Goal: Transaction & Acquisition: Purchase product/service

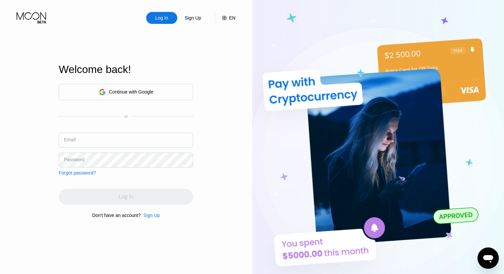
scroll to position [1, 0]
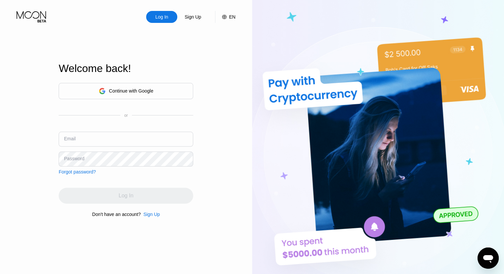
click at [148, 94] on div "Continue with Google" at bounding box center [126, 91] width 55 height 10
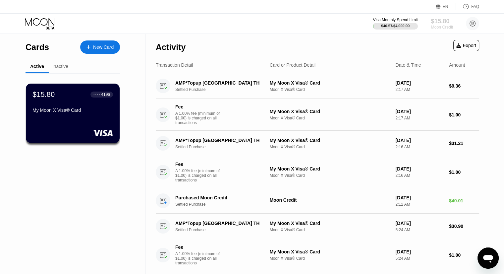
click at [446, 20] on div "$15.80" at bounding box center [442, 21] width 22 height 7
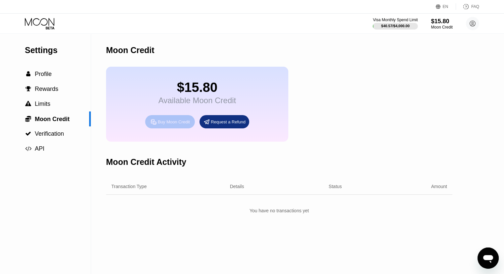
click at [172, 125] on div "Buy Moon Credit" at bounding box center [174, 122] width 32 height 6
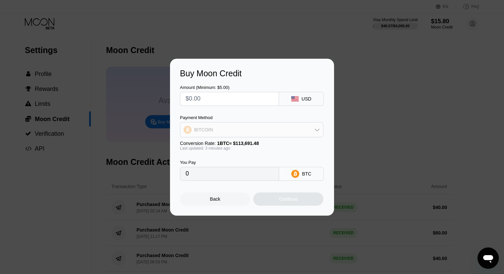
click at [291, 136] on div "BITCOIN" at bounding box center [251, 129] width 143 height 13
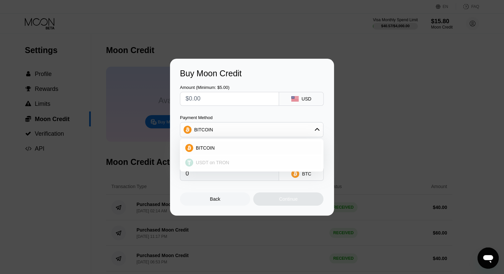
click at [231, 161] on div "USDT on TRON" at bounding box center [255, 162] width 125 height 5
type input "0.00"
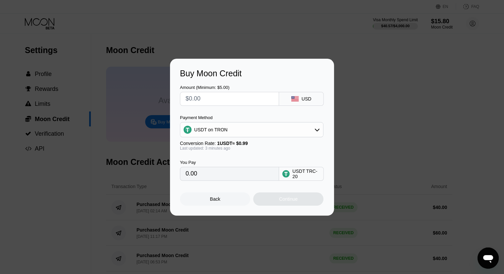
click at [239, 176] on input "0.00" at bounding box center [230, 173] width 88 height 13
click at [216, 100] on input "text" at bounding box center [230, 98] width 88 height 13
type input "$4"
type input "4.04"
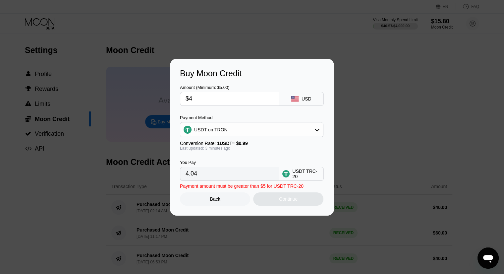
type input "$40"
type input "40.40"
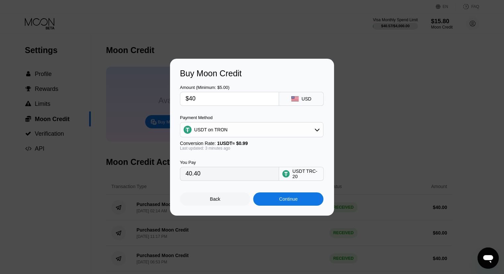
type input "$40"
click at [284, 201] on div "Continue" at bounding box center [288, 198] width 19 height 5
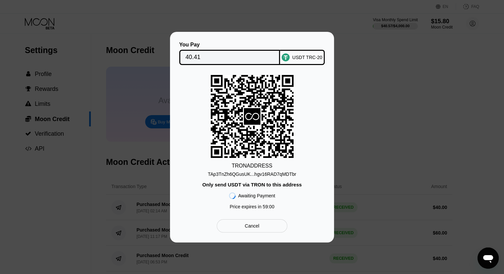
click at [266, 120] on icon at bounding box center [252, 116] width 83 height 81
click at [272, 173] on div "TAp3TnZh6QGusUK...hgv16RAD7qMDTbr" at bounding box center [252, 173] width 88 height 5
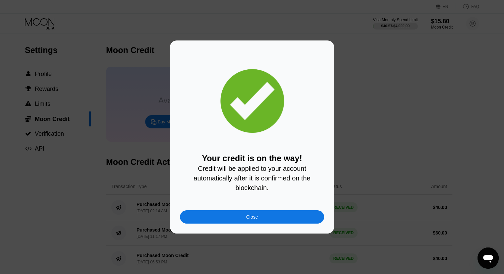
click at [249, 219] on div "Close" at bounding box center [252, 216] width 12 height 5
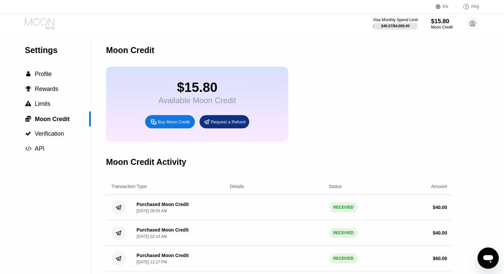
click at [34, 22] on icon at bounding box center [40, 24] width 31 height 12
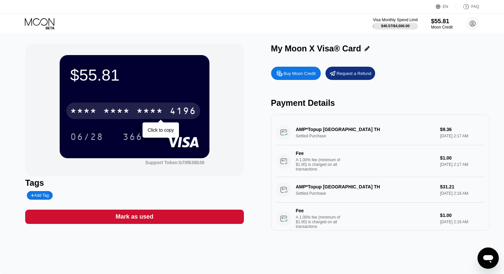
click at [112, 116] on div "* * * *" at bounding box center [116, 111] width 27 height 11
